Goal: Task Accomplishment & Management: Use online tool/utility

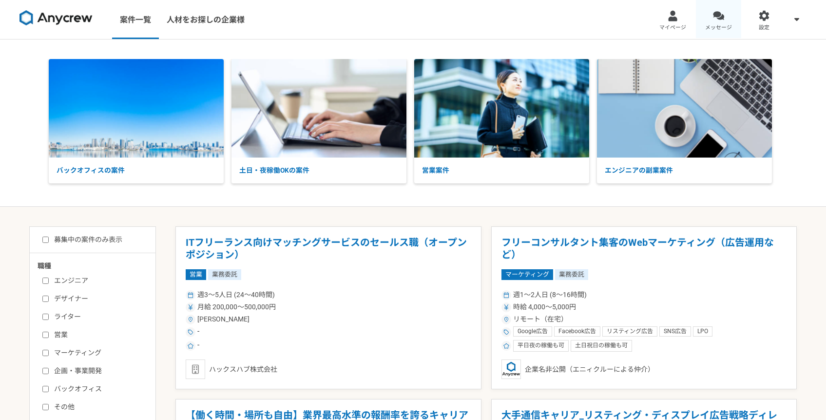
click at [724, 12] on link "メッセージ" at bounding box center [719, 19] width 46 height 39
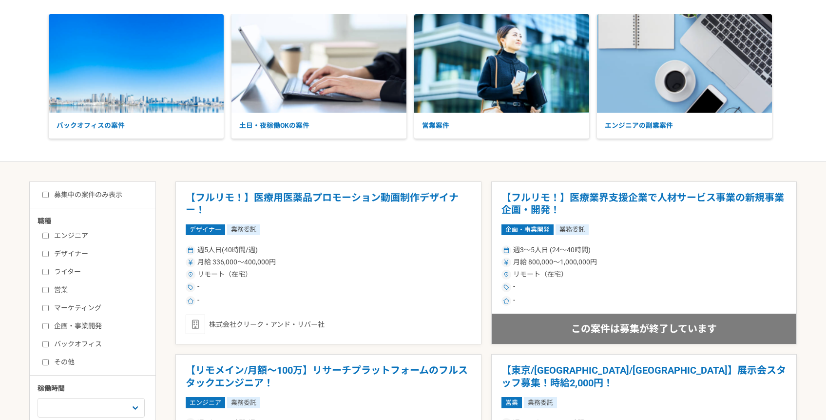
scroll to position [47, 0]
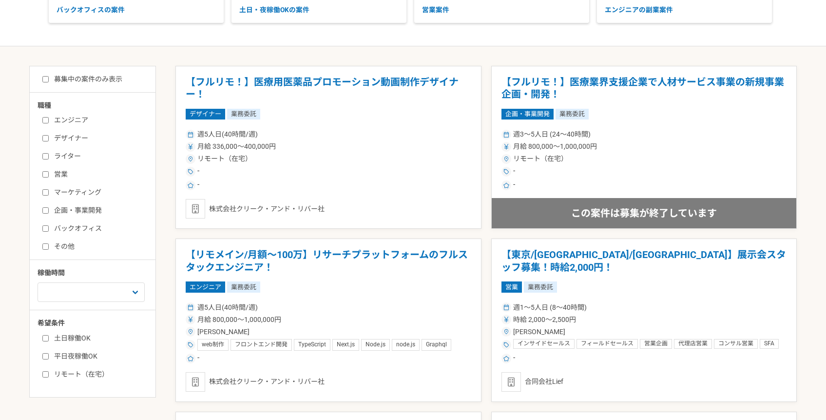
click at [59, 170] on label "営業" at bounding box center [98, 174] width 112 height 10
click at [49, 171] on input "営業" at bounding box center [45, 174] width 6 height 6
checkbox input "true"
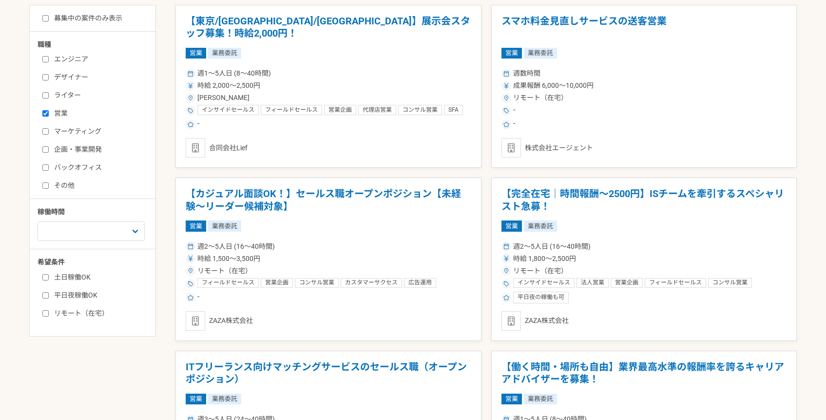
scroll to position [222, 0]
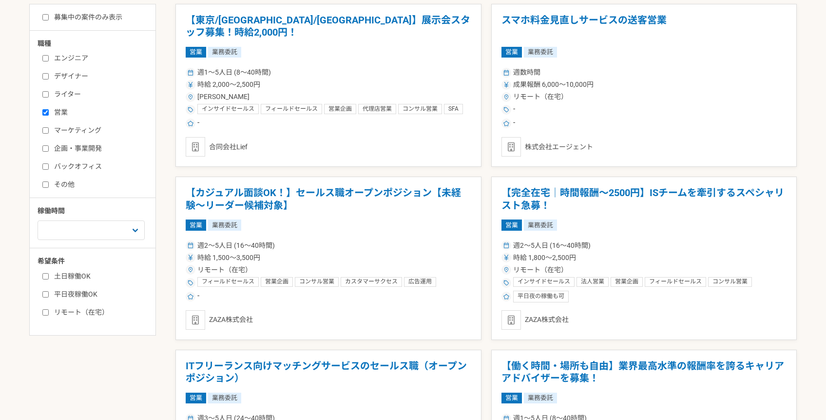
click at [69, 275] on label "土日稼働OK" at bounding box center [98, 276] width 112 height 10
click at [49, 275] on input "土日稼働OK" at bounding box center [45, 276] width 6 height 6
checkbox input "true"
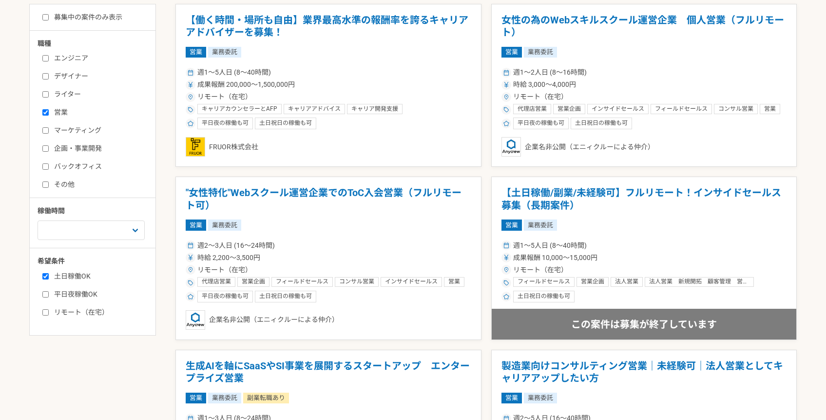
click at [68, 295] on label "平日夜稼働OK" at bounding box center [98, 294] width 112 height 10
click at [49, 295] on input "平日夜稼働OK" at bounding box center [45, 294] width 6 height 6
checkbox input "true"
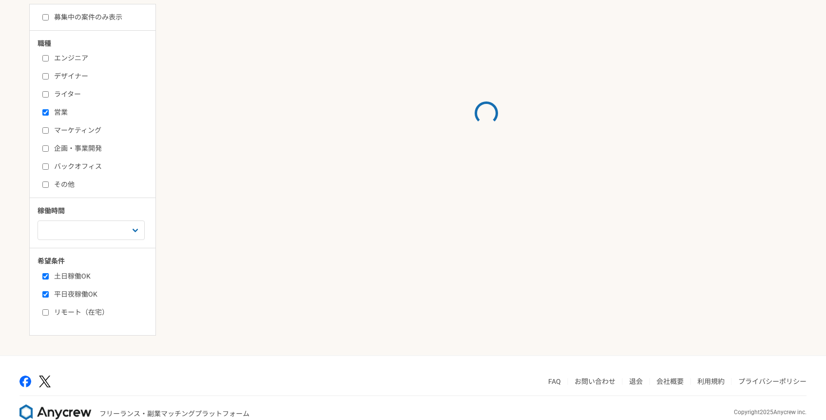
click at [69, 307] on label "リモート（在宅）" at bounding box center [98, 312] width 112 height 10
click at [49, 309] on input "リモート（在宅）" at bounding box center [45, 312] width 6 height 6
checkbox input "true"
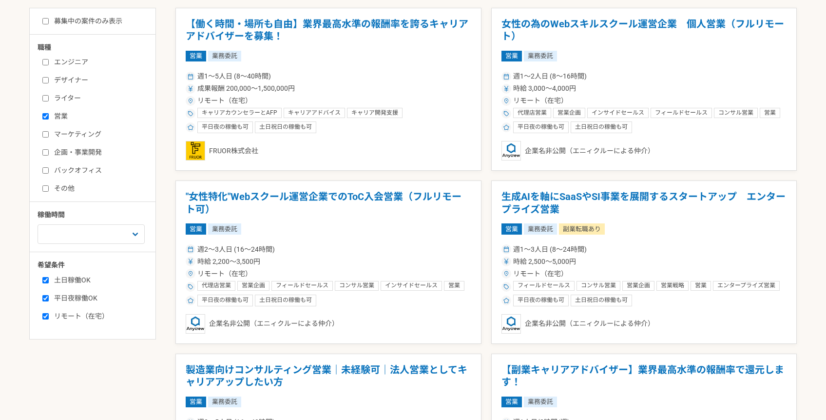
scroll to position [177, 0]
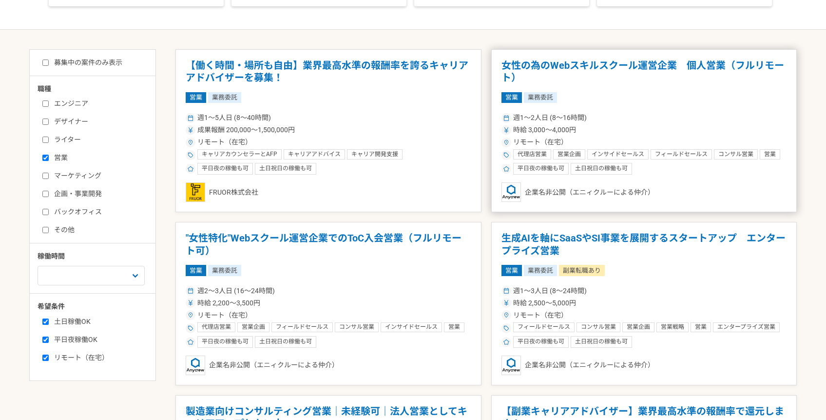
click at [619, 62] on h1 "女性の為のWebスキルスクール運営企業　個人営業（フルリモート）" at bounding box center [645, 71] width 286 height 25
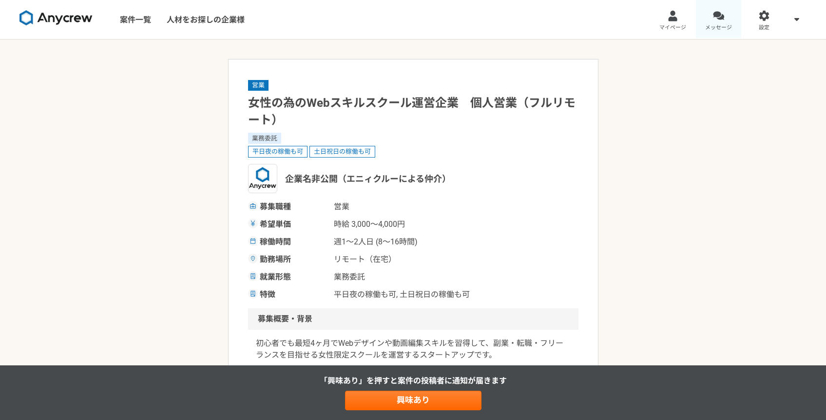
click at [720, 20] on div at bounding box center [718, 15] width 11 height 11
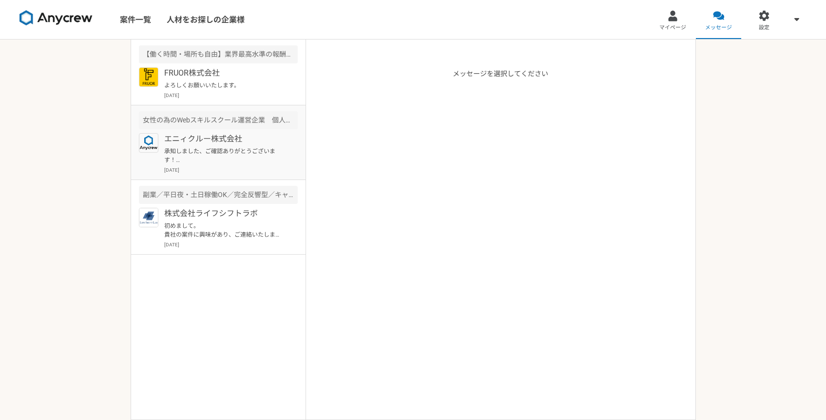
click at [236, 149] on p "承知しました、ご確認ありがとうございます！ ぜひ、また別件でご相談できればと思いますので、引き続き、宜しくお願いいたします。" at bounding box center [224, 156] width 120 height 18
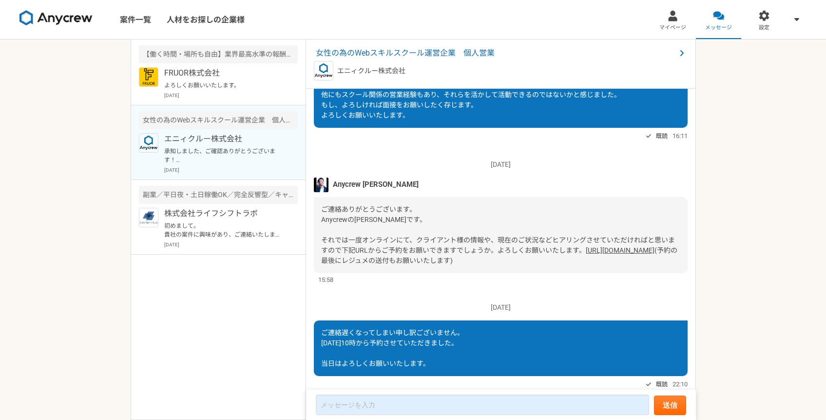
scroll to position [388, 0]
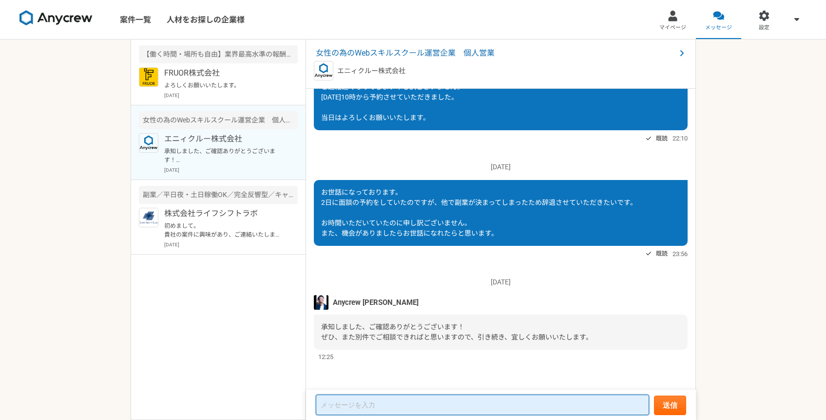
click at [379, 408] on textarea at bounding box center [483, 404] width 334 height 20
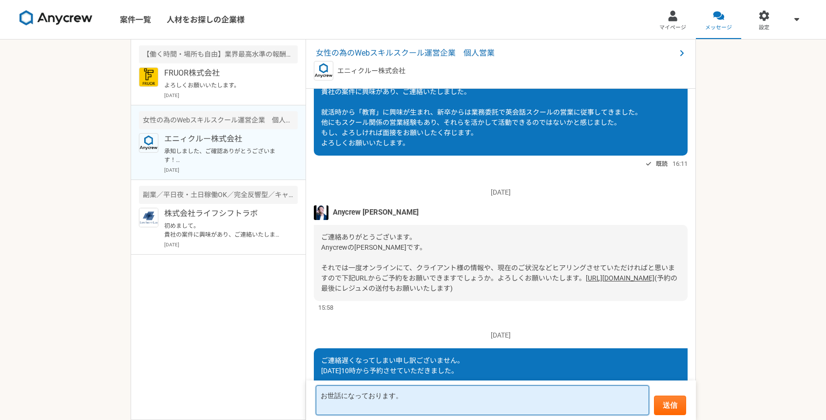
scroll to position [98, 0]
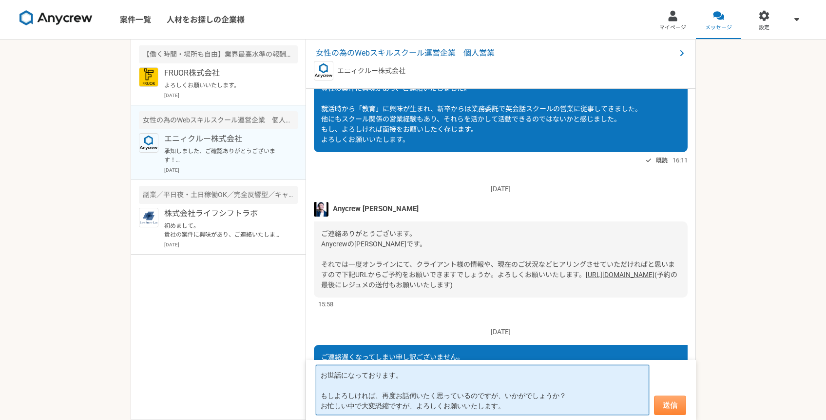
type textarea "お世話になっております。 もしよろしければ、再度お話伺いたく思っているのですが、いかがでしょうか？ お忙しい中で大変恐縮ですが、よろしくお願いいたします。"
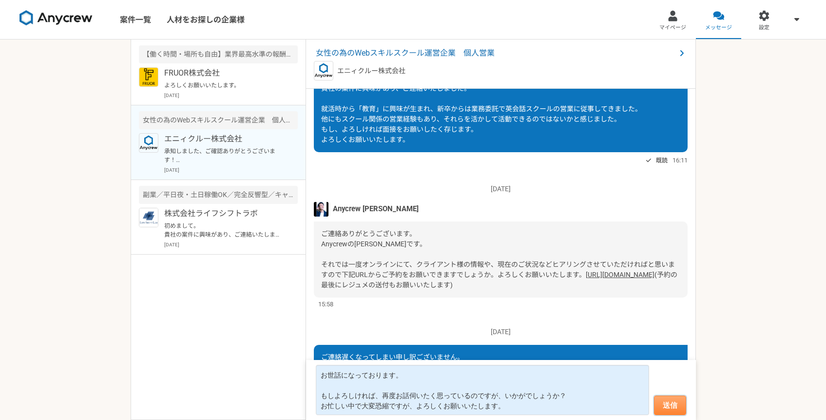
click at [670, 404] on button "送信" at bounding box center [670, 405] width 32 height 20
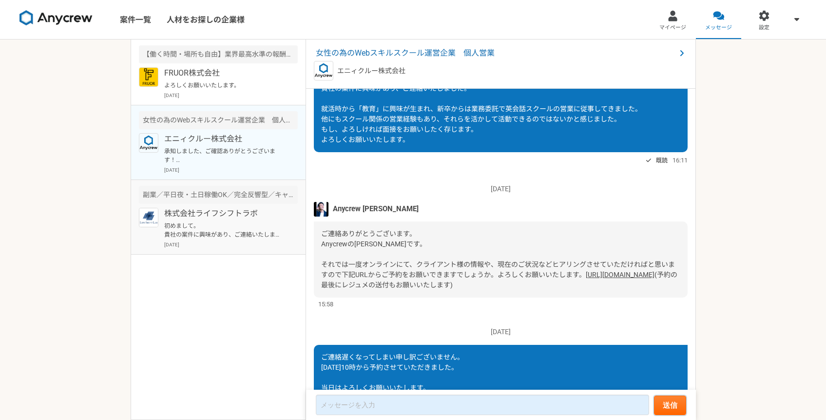
scroll to position [491, 0]
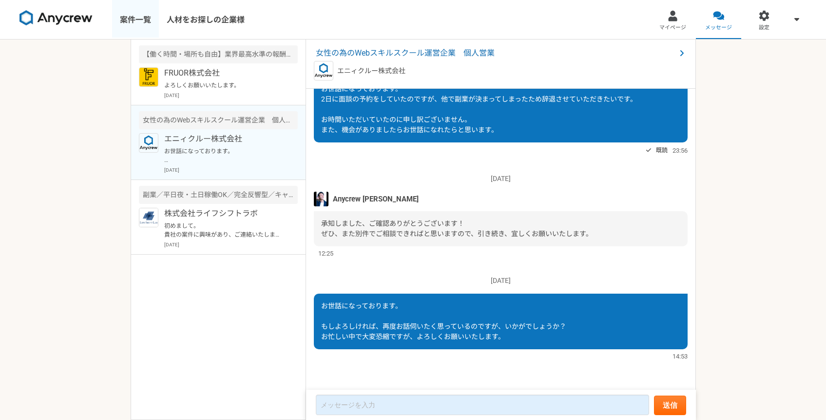
click at [132, 14] on link "案件一覧" at bounding box center [135, 19] width 47 height 39
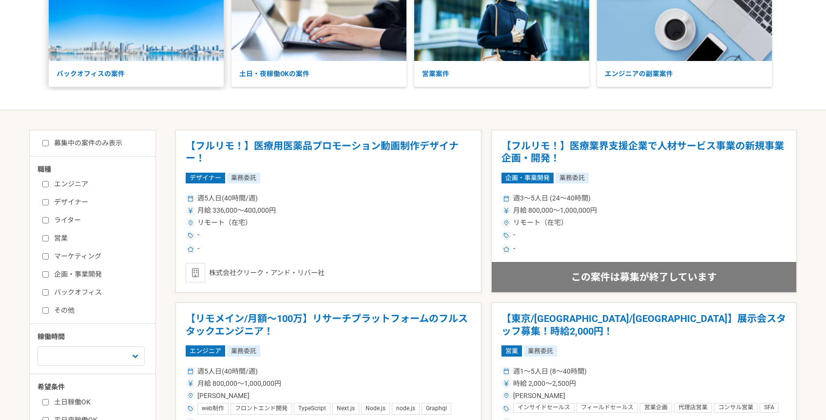
scroll to position [97, 0]
click at [70, 215] on label "ライター" at bounding box center [98, 220] width 112 height 10
click at [49, 216] on input "ライター" at bounding box center [45, 219] width 6 height 6
checkbox input "true"
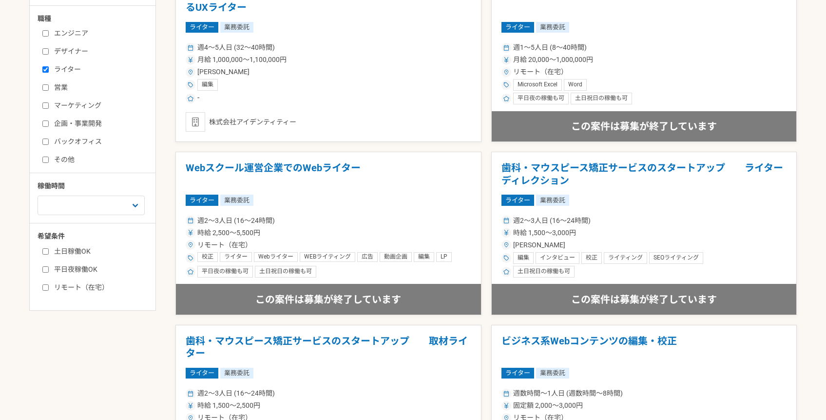
click at [74, 252] on label "土日稼働OK" at bounding box center [98, 251] width 112 height 10
click at [49, 252] on input "土日稼働OK" at bounding box center [45, 251] width 6 height 6
checkbox input "true"
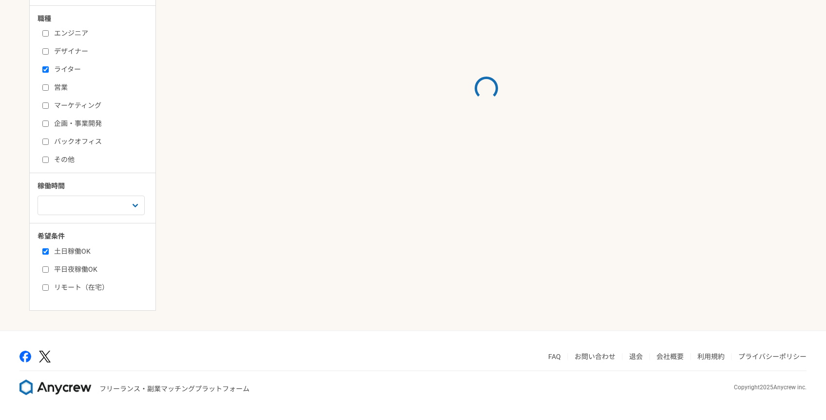
scroll to position [247, 0]
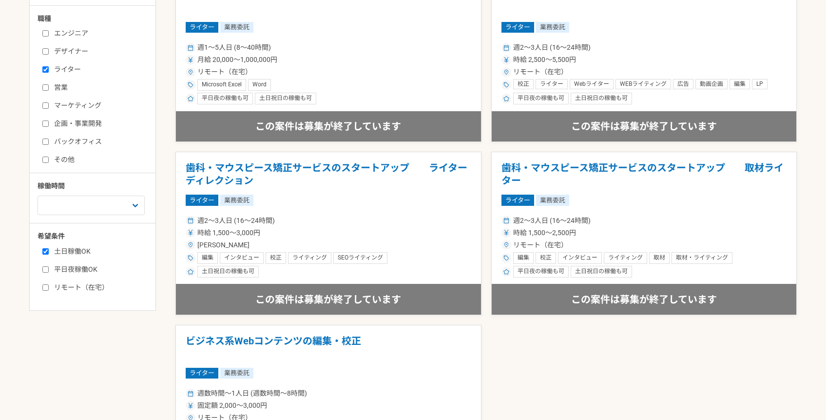
click at [75, 272] on label "平日夜稼働OK" at bounding box center [98, 269] width 112 height 10
click at [49, 272] on input "平日夜稼働OK" at bounding box center [45, 269] width 6 height 6
checkbox input "true"
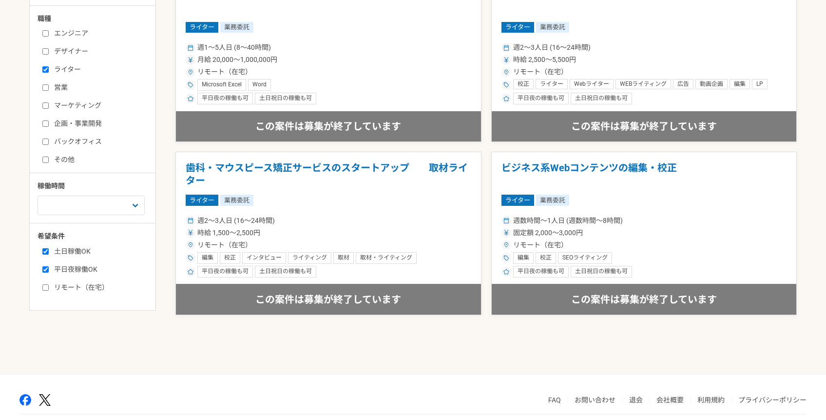
click at [75, 289] on label "リモート（在宅）" at bounding box center [98, 287] width 112 height 10
click at [49, 289] on input "リモート（在宅）" at bounding box center [45, 287] width 6 height 6
checkbox input "true"
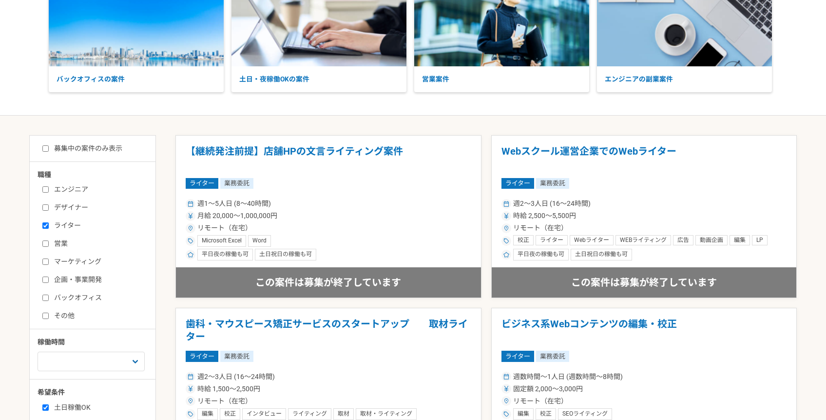
scroll to position [112, 0]
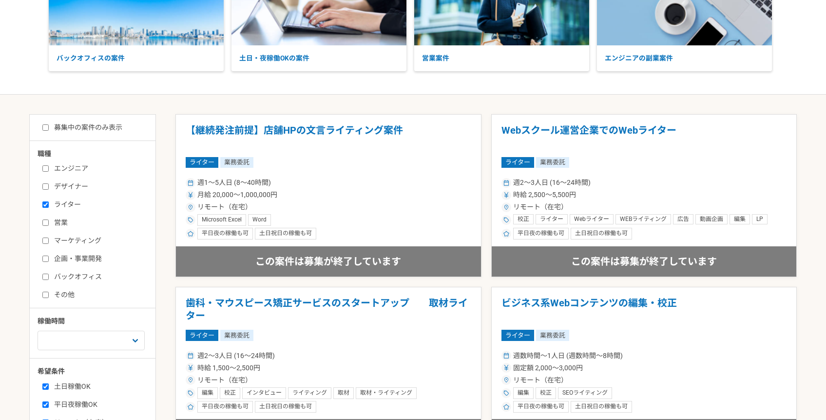
click at [65, 204] on label "ライター" at bounding box center [98, 204] width 112 height 10
click at [49, 204] on input "ライター" at bounding box center [45, 204] width 6 height 6
checkbox input "false"
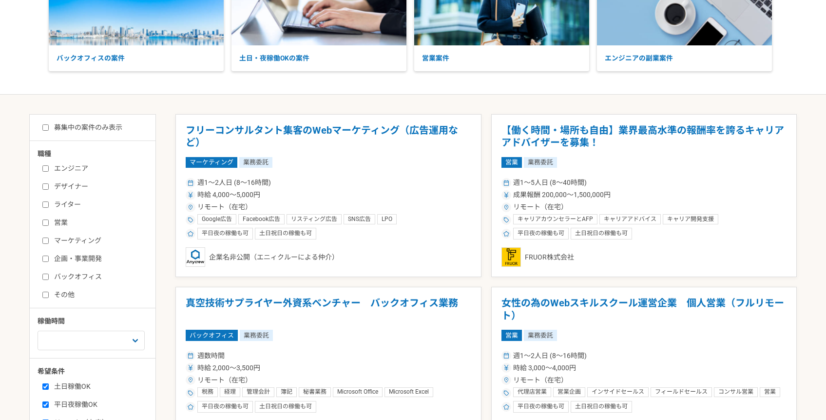
click at [71, 275] on label "バックオフィス" at bounding box center [98, 277] width 112 height 10
click at [49, 275] on input "バックオフィス" at bounding box center [45, 277] width 6 height 6
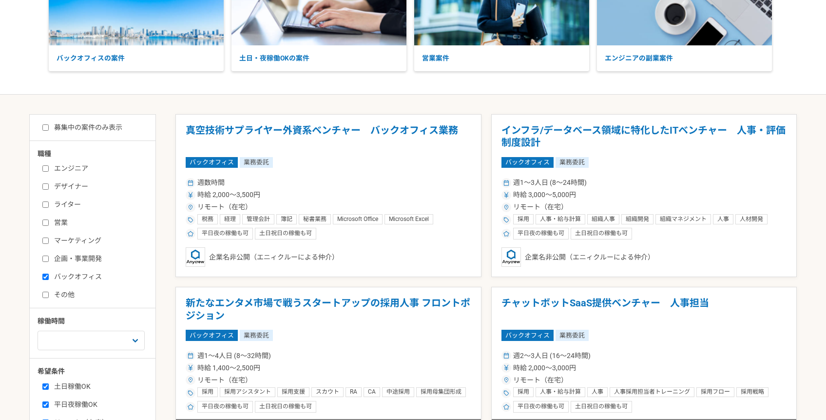
click at [71, 275] on label "バックオフィス" at bounding box center [98, 277] width 112 height 10
click at [49, 275] on input "バックオフィス" at bounding box center [45, 277] width 6 height 6
checkbox input "false"
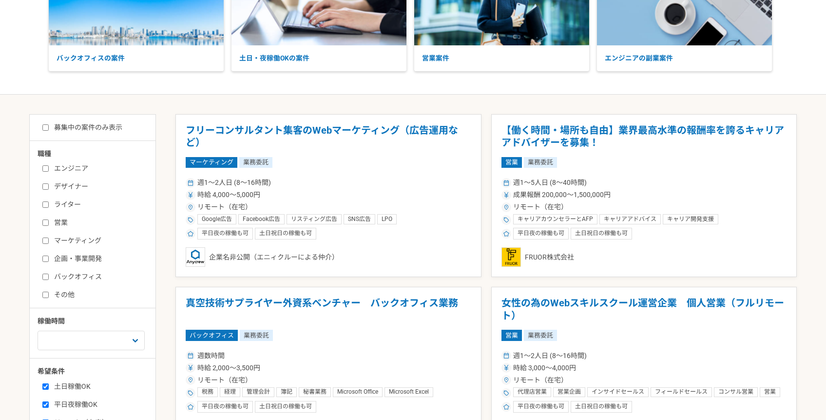
click at [68, 295] on label "その他" at bounding box center [98, 295] width 112 height 10
click at [49, 295] on input "その他" at bounding box center [45, 295] width 6 height 6
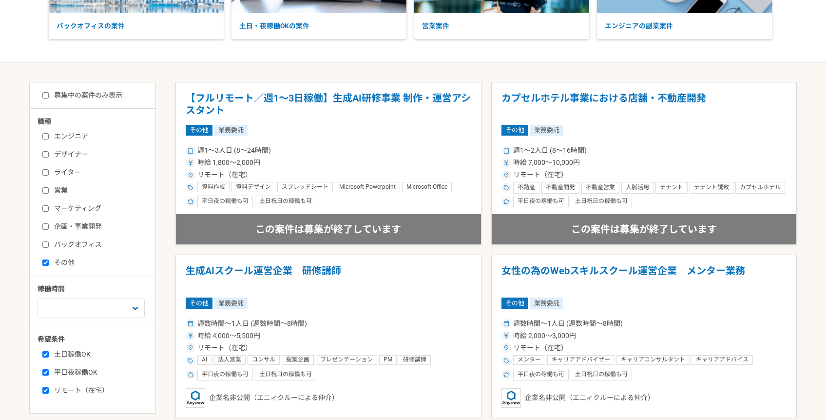
scroll to position [148, 0]
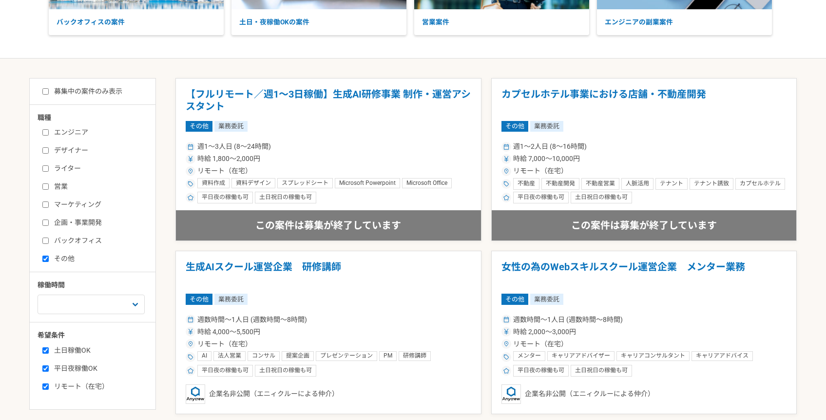
click at [69, 257] on label "その他" at bounding box center [98, 259] width 112 height 10
click at [49, 257] on input "その他" at bounding box center [45, 259] width 6 height 6
checkbox input "false"
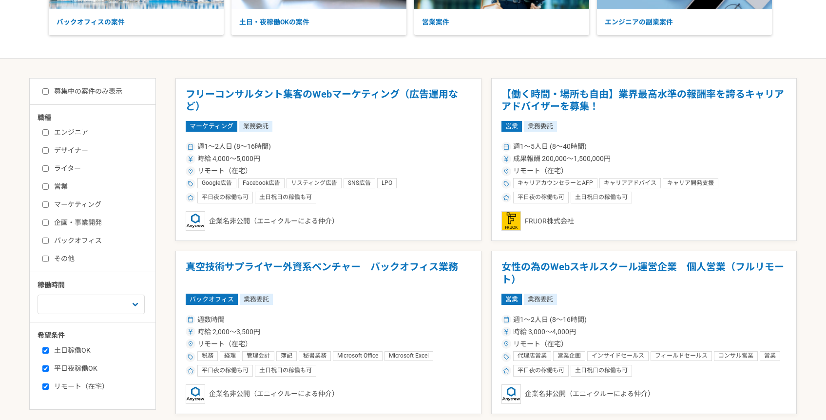
click at [70, 225] on label "企画・事業開発" at bounding box center [98, 222] width 112 height 10
click at [49, 225] on input "企画・事業開発" at bounding box center [45, 222] width 6 height 6
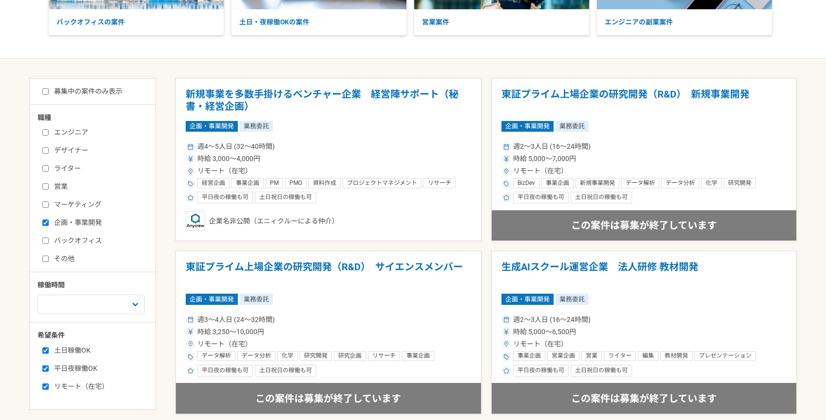
click at [70, 225] on label "企画・事業開発" at bounding box center [98, 222] width 112 height 10
click at [49, 225] on input "企画・事業開発" at bounding box center [45, 222] width 6 height 6
checkbox input "false"
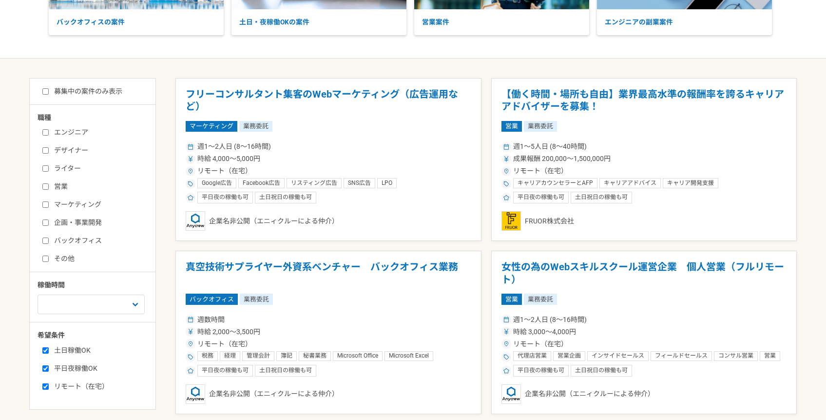
click at [65, 166] on label "ライター" at bounding box center [98, 168] width 112 height 10
click at [49, 166] on input "ライター" at bounding box center [45, 168] width 6 height 6
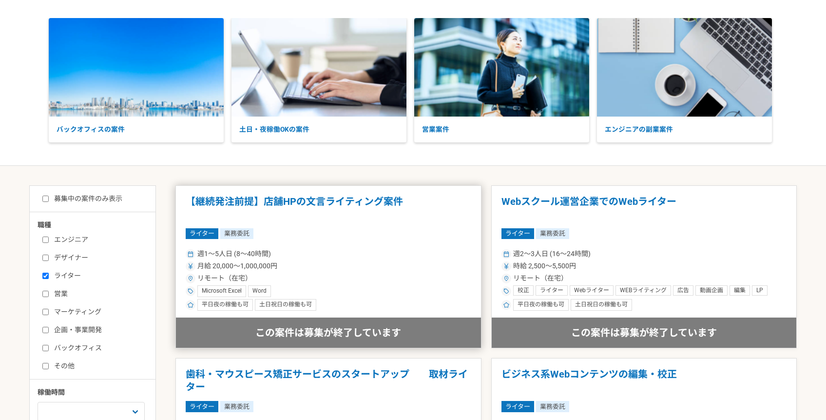
scroll to position [103, 0]
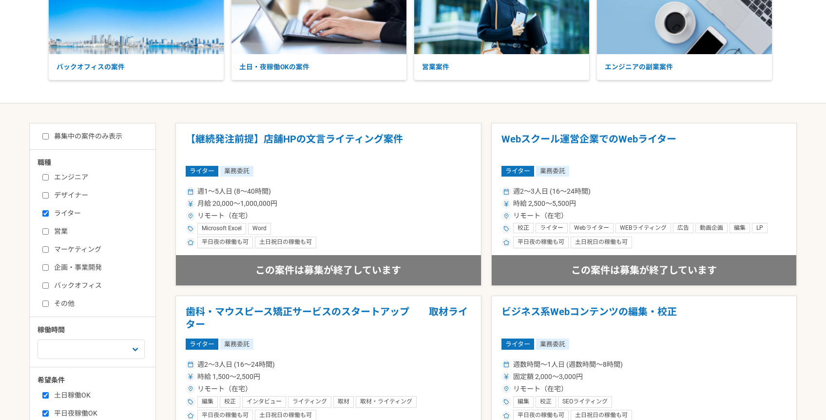
click at [70, 211] on label "ライター" at bounding box center [98, 213] width 112 height 10
click at [49, 211] on input "ライター" at bounding box center [45, 213] width 6 height 6
checkbox input "false"
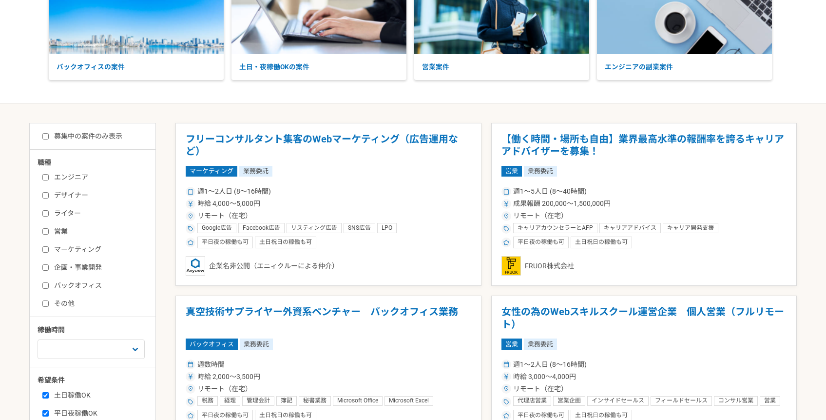
click at [60, 231] on label "営業" at bounding box center [98, 231] width 112 height 10
click at [49, 231] on input "営業" at bounding box center [45, 231] width 6 height 6
checkbox input "true"
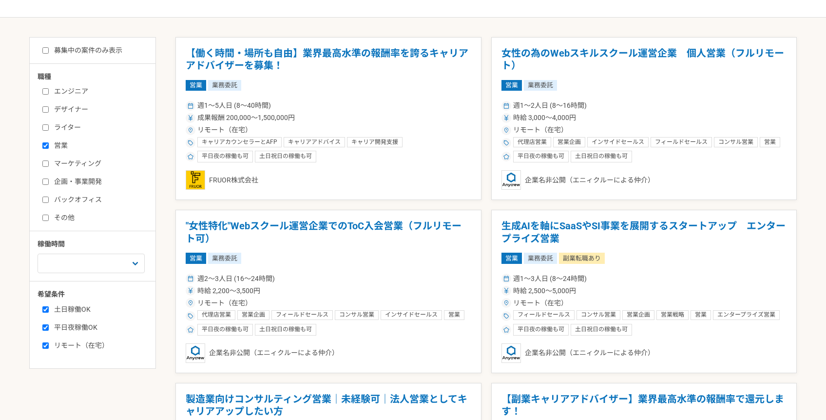
scroll to position [183, 0]
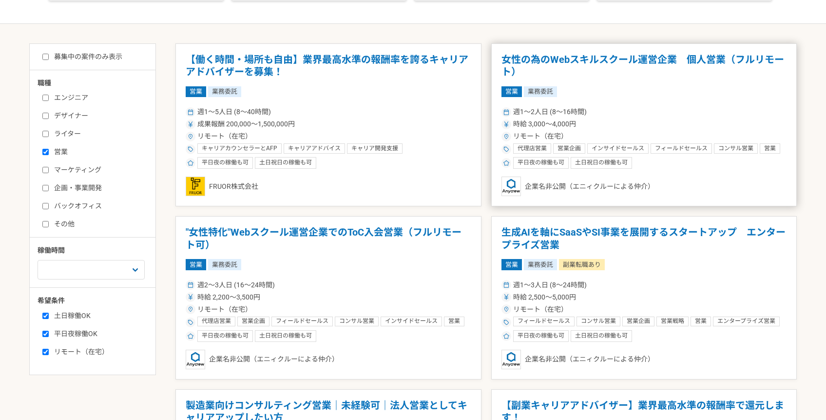
click at [576, 56] on h1 "女性の為のWebスキルスクール運営企業　個人営業（フルリモート）" at bounding box center [645, 66] width 286 height 25
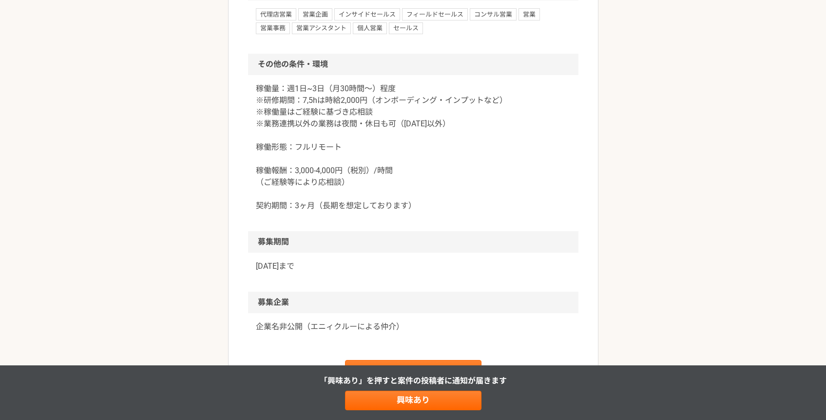
scroll to position [924, 0]
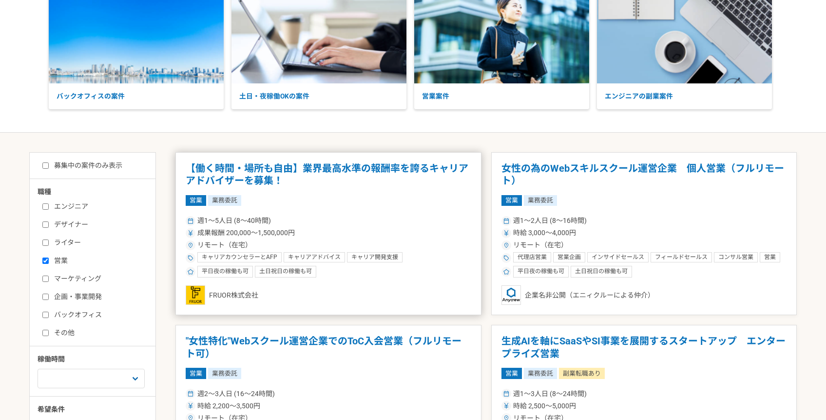
scroll to position [261, 0]
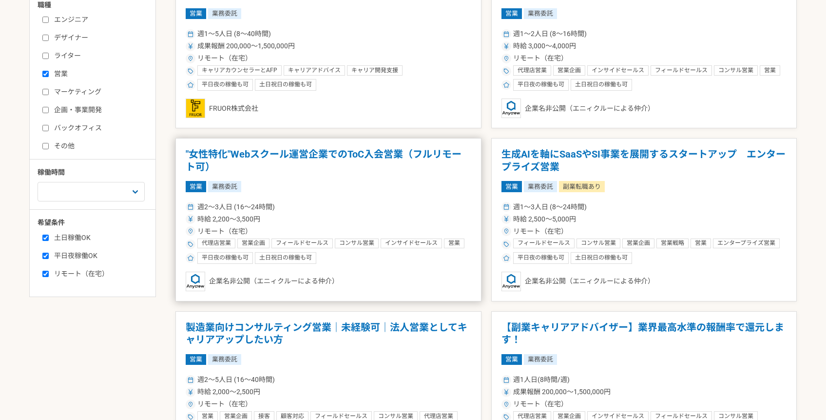
click at [256, 157] on h1 ""女性特化"Webスクール運営企業でのToC入会営業（フルリモート可）" at bounding box center [329, 160] width 286 height 25
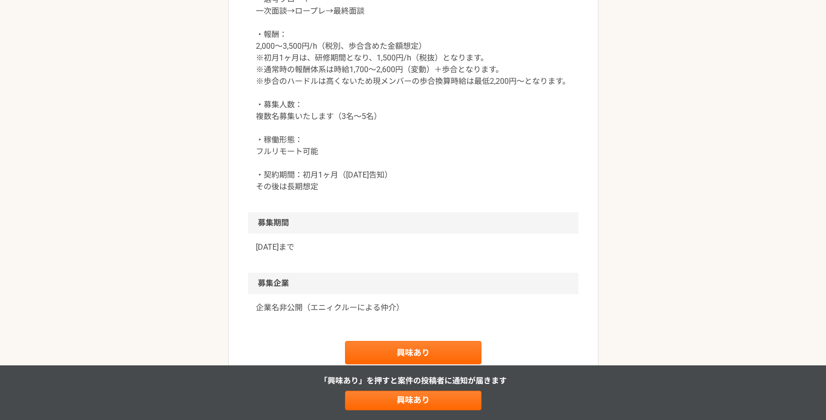
scroll to position [1116, 0]
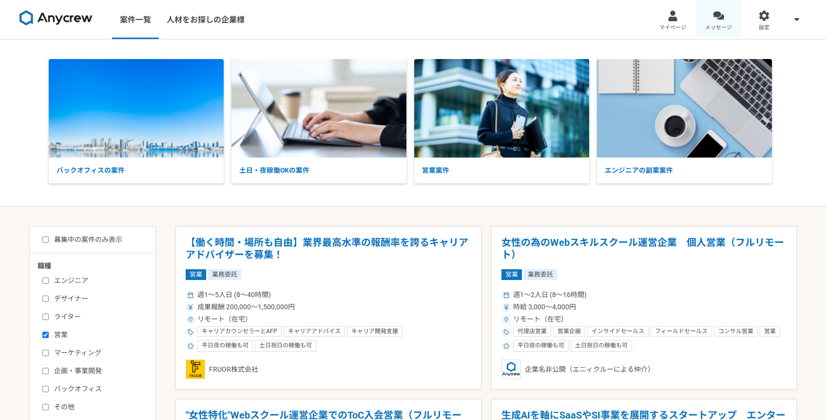
click at [725, 17] on link "メッセージ" at bounding box center [719, 19] width 46 height 39
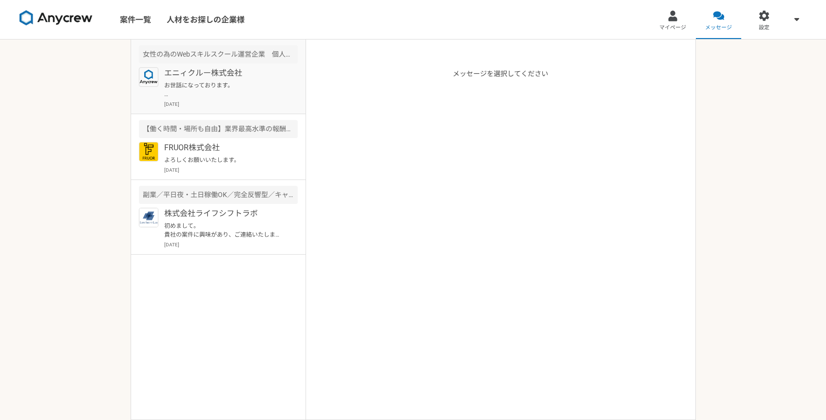
click at [214, 82] on p "お世話になっております。 もしよろしければ、再度お話伺いたく思っているのですが、いかがでしょうか？ お忙しい中で大変恐縮ですが、よろしくお願いいたします。" at bounding box center [224, 90] width 120 height 18
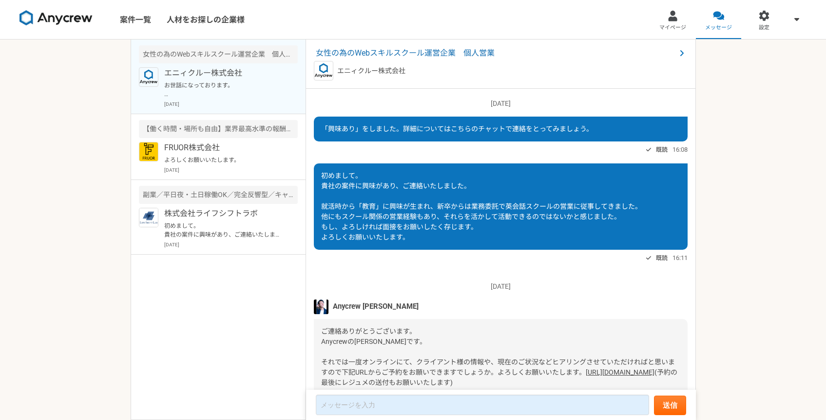
scroll to position [491, 0]
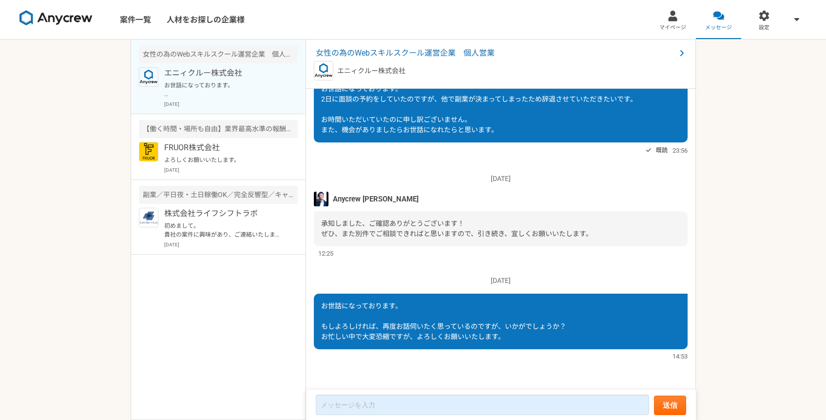
click at [468, 46] on div "女性の為のWebスキルスクール運営企業　個人営業 エニィクルー株式会社" at bounding box center [501, 63] width 390 height 49
click at [466, 48] on span "女性の為のWebスキルスクール運営企業　個人営業" at bounding box center [496, 53] width 360 height 12
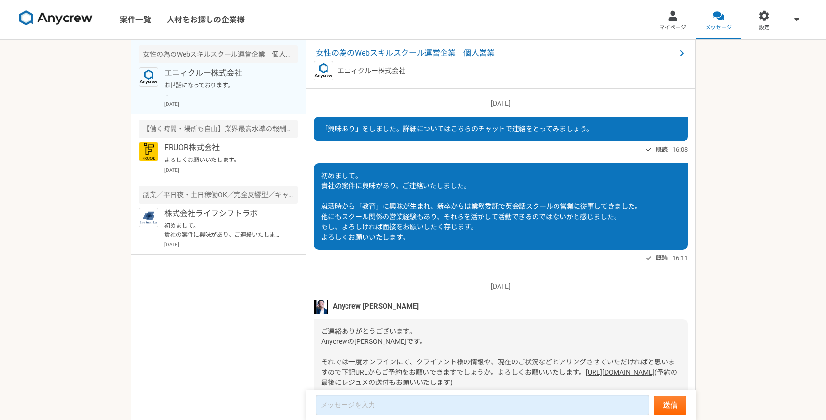
scroll to position [491, 0]
